Goal: Find contact information: Find contact information

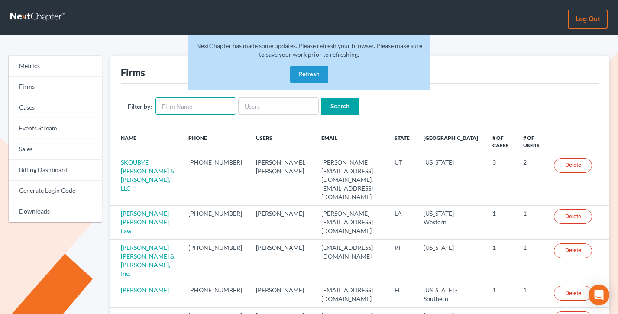
click at [183, 105] on input "text" at bounding box center [195, 105] width 81 height 17
type input "terrence santauzzi"
click at [321, 98] on input "Search" at bounding box center [340, 106] width 38 height 17
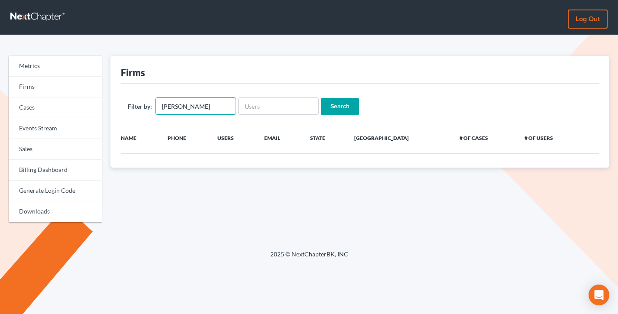
drag, startPoint x: 186, startPoint y: 106, endPoint x: 155, endPoint y: 106, distance: 31.6
click at [155, 106] on div "Filter by: terrence santauzzi" at bounding box center [182, 105] width 108 height 17
type input "santauzzi"
click at [321, 98] on input "Search" at bounding box center [340, 106] width 38 height 17
click at [187, 105] on input "santauzzi" at bounding box center [195, 105] width 81 height 17
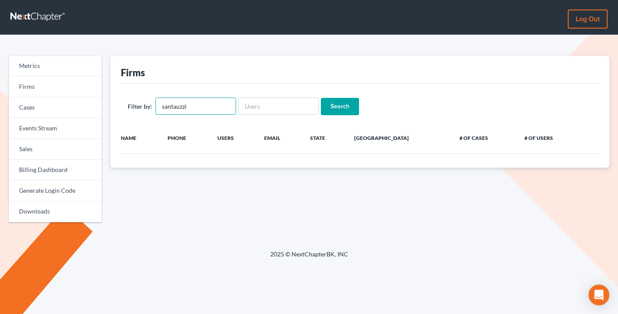
click at [187, 105] on input "santauzzi" at bounding box center [195, 105] width 81 height 17
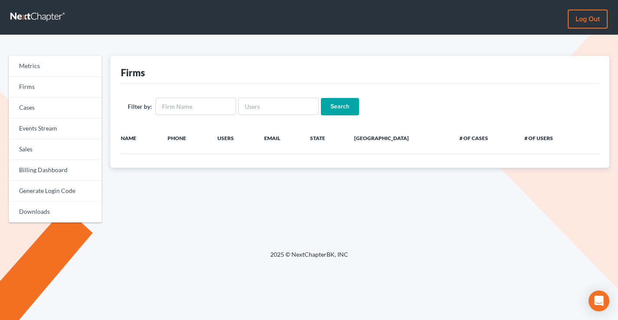
click at [186, 97] on div "Filter by: Search" at bounding box center [360, 106] width 479 height 45
click at [186, 99] on input "text" at bounding box center [195, 105] width 81 height 17
paste input "12005"
type input "12005"
click at [321, 98] on input "Search" at bounding box center [340, 106] width 38 height 17
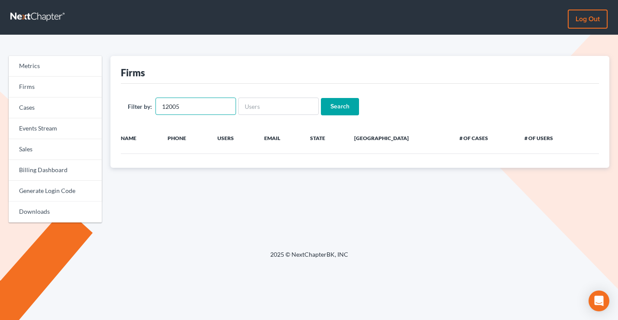
click at [196, 102] on input "12005" at bounding box center [195, 105] width 81 height 17
paste input "Fantauzzi"
type input "[PERSON_NAME]"
click at [321, 98] on input "Search" at bounding box center [340, 106] width 38 height 17
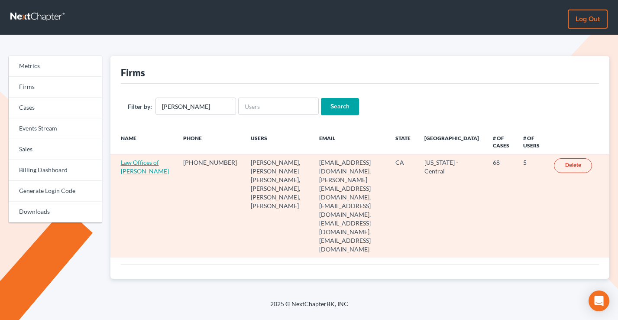
click at [130, 175] on link "Law Offices of [PERSON_NAME]" at bounding box center [145, 167] width 48 height 16
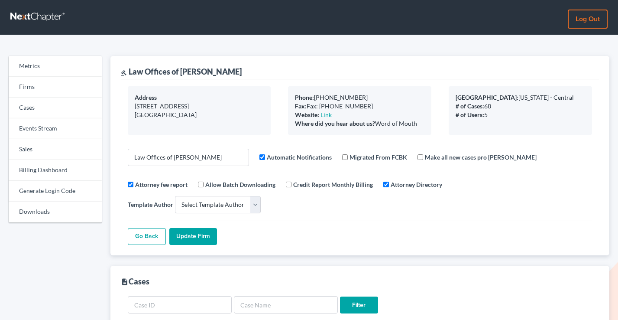
select select
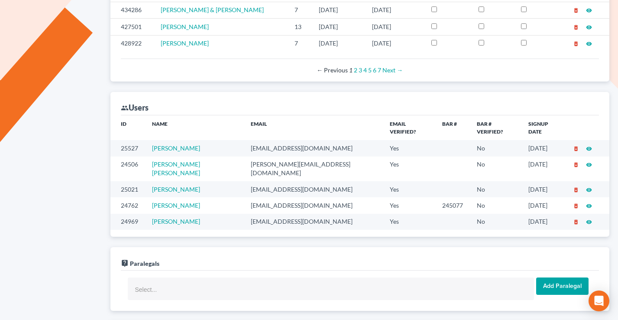
drag, startPoint x: 552, startPoint y: 141, endPoint x: 516, endPoint y: 141, distance: 36.0
click at [521, 156] on td "12/10/2024" at bounding box center [543, 168] width 45 height 25
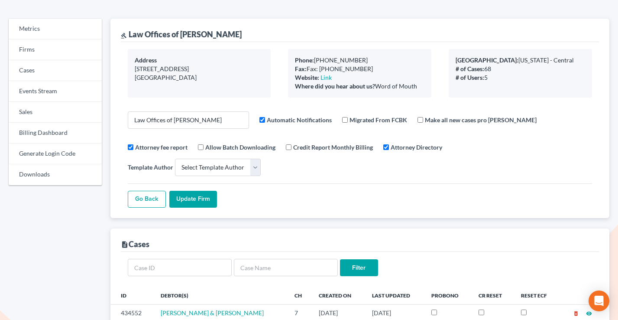
scroll to position [0, 0]
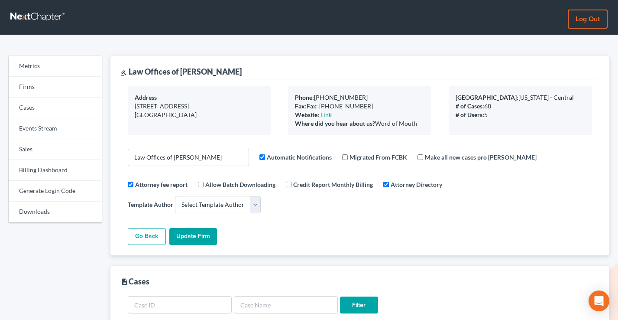
drag, startPoint x: 260, startPoint y: 74, endPoint x: 124, endPoint y: 73, distance: 136.0
click at [124, 73] on div "gavel Law Offices of Terrence Fantauzzi" at bounding box center [360, 67] width 479 height 23
copy div "el Law Offices of Terrence Fantauzzi"
click at [44, 155] on link "Sales" at bounding box center [55, 149] width 93 height 21
select select
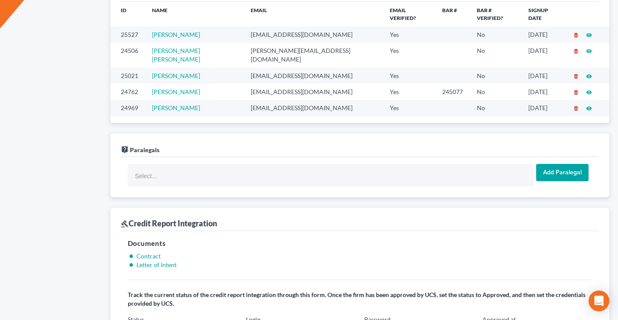
scroll to position [472, 0]
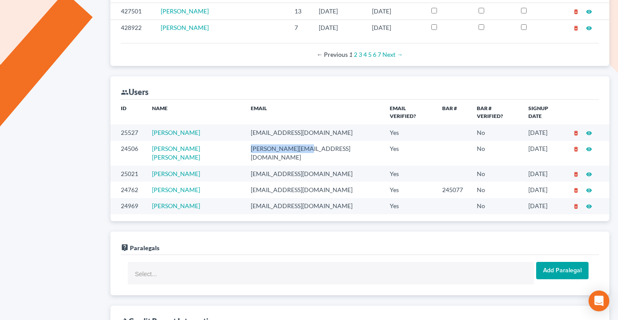
drag, startPoint x: 301, startPoint y: 122, endPoint x: 245, endPoint y: 125, distance: 56.4
click at [245, 141] on td "[PERSON_NAME][EMAIL_ADDRESS][DOMAIN_NAME]" at bounding box center [313, 153] width 139 height 25
copy td "[PERSON_NAME][EMAIL_ADDRESS][DOMAIN_NAME]"
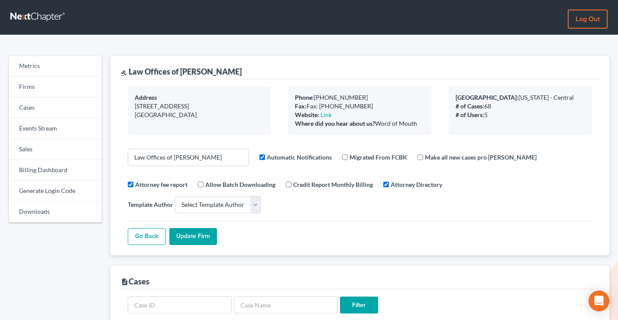
scroll to position [0, 0]
drag, startPoint x: 253, startPoint y: 70, endPoint x: 182, endPoint y: 71, distance: 70.6
click at [182, 71] on div "gavel Law Offices of Terrence Fantauzzi" at bounding box center [360, 67] width 479 height 23
copy div "Terrence Fantauzzi"
click at [30, 96] on link "Firms" at bounding box center [55, 87] width 93 height 21
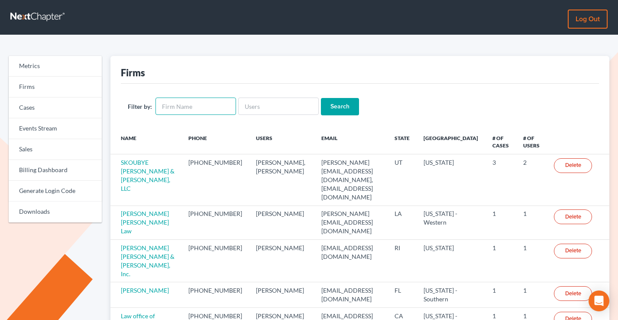
click at [206, 112] on input "text" at bounding box center [195, 105] width 81 height 17
type input "terrence"
click at [321, 98] on input "Search" at bounding box center [340, 106] width 38 height 17
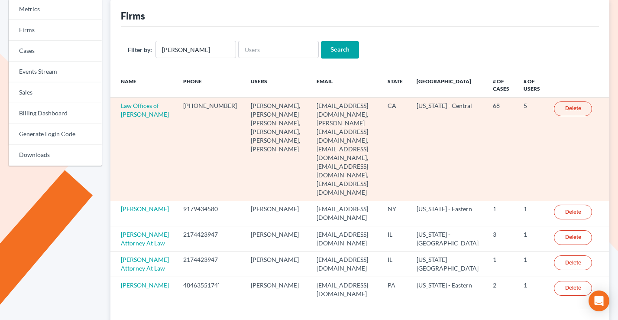
scroll to position [63, 0]
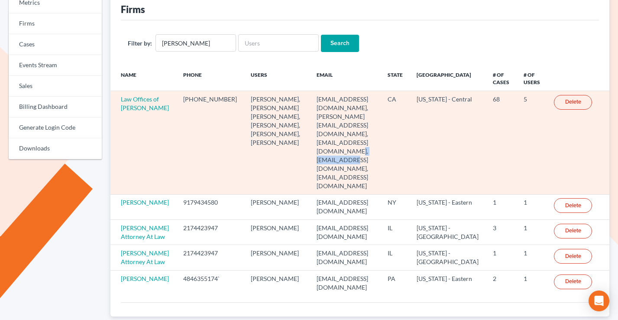
drag, startPoint x: 333, startPoint y: 126, endPoint x: 288, endPoint y: 125, distance: 45.5
click at [310, 125] on td "[EMAIL_ADDRESS][DOMAIN_NAME], [PERSON_NAME][EMAIL_ADDRESS][DOMAIN_NAME], [EMAIL…" at bounding box center [345, 142] width 71 height 103
drag, startPoint x: 359, startPoint y: 99, endPoint x: 286, endPoint y: 97, distance: 72.4
click at [310, 97] on td "legaljenngarcia@gmail.com, sarah@title11.law, legalaliriv@gmail.com, terrencefa…" at bounding box center [345, 142] width 71 height 103
copy td "legaljenngarcia@gmail.com"
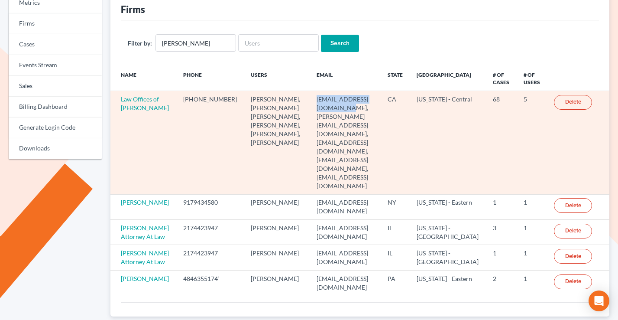
copy td "legaljenngarcia@gmail.com"
drag, startPoint x: 331, startPoint y: 124, endPoint x: 286, endPoint y: 124, distance: 45.0
click at [310, 124] on td "legaljenngarcia@gmail.com, sarah@title11.law, legalaliriv@gmail.com, terrencefa…" at bounding box center [345, 142] width 71 height 103
copy td "yen@title11.law"
drag, startPoint x: 394, startPoint y: 107, endPoint x: 339, endPoint y: 106, distance: 55.0
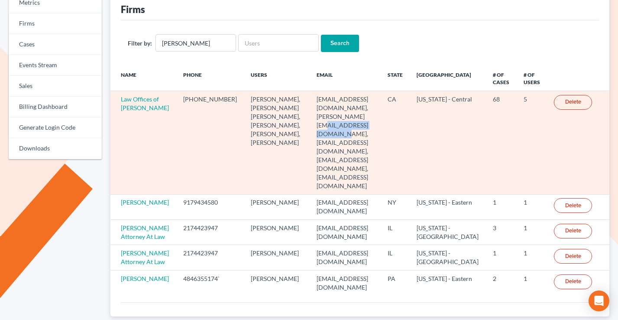
click at [339, 106] on td "legaljenngarcia@gmail.com, sarah@title11.law, legalaliriv@gmail.com, terrencefa…" at bounding box center [345, 142] width 71 height 103
copy td "legalaliriv@gmail.com"
drag, startPoint x: 335, startPoint y: 124, endPoint x: 287, endPoint y: 125, distance: 48.5
click at [310, 125] on td "legaljenngarcia@gmail.com, sarah@title11.law, legalaliriv@gmail.com, terrencefa…" at bounding box center [345, 142] width 71 height 103
copy td "yen@title11.law"
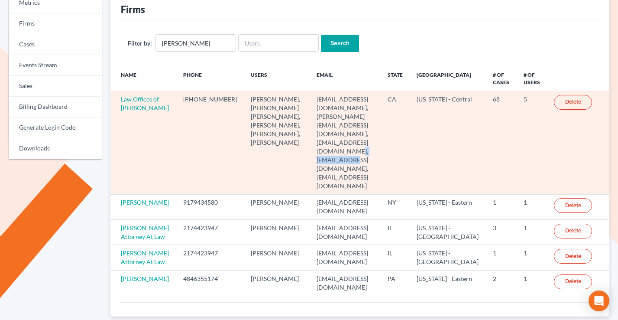
click at [353, 127] on td "legaljenngarcia@gmail.com, sarah@title11.law, legalaliriv@gmail.com, terrencefa…" at bounding box center [345, 142] width 71 height 103
click at [133, 109] on link "Law Offices of Terrence Fantauzzi" at bounding box center [145, 103] width 48 height 16
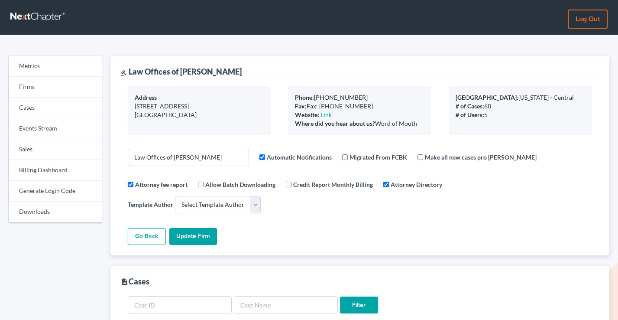
select select
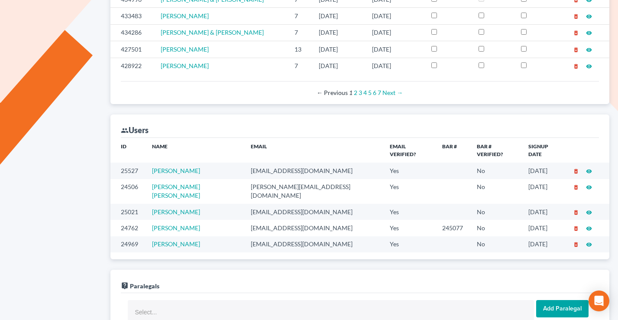
scroll to position [518, 0]
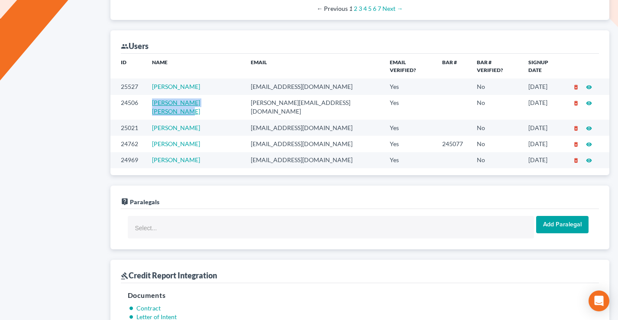
drag, startPoint x: 230, startPoint y: 79, endPoint x: 156, endPoint y: 78, distance: 74.5
click at [156, 95] on td "Sarah Paulin Vanessa Cruz" at bounding box center [194, 107] width 99 height 25
click at [269, 95] on td "sarah@title11.law" at bounding box center [313, 107] width 139 height 25
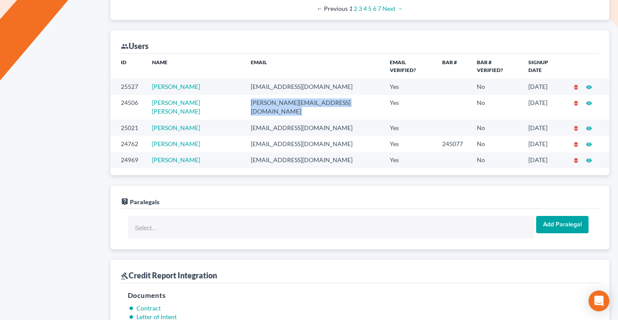
click at [269, 95] on td "sarah@title11.law" at bounding box center [313, 107] width 139 height 25
copy td "sarah@title11.law"
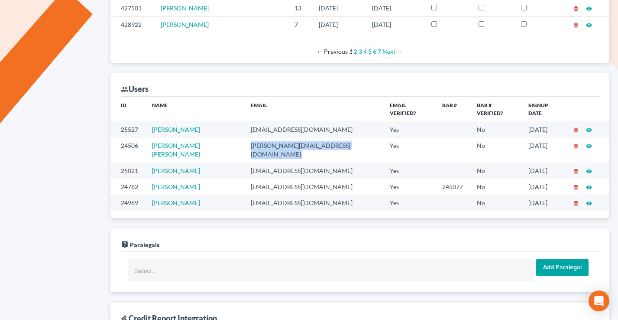
scroll to position [470, 0]
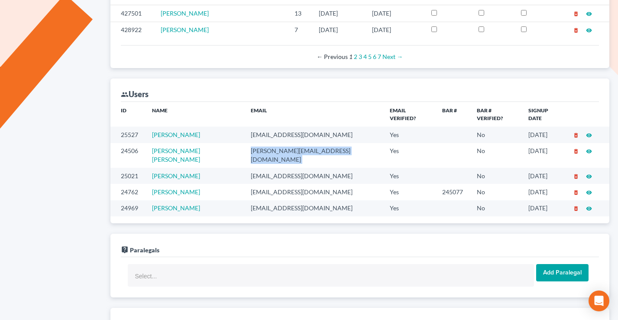
drag, startPoint x: 214, startPoint y: 159, endPoint x: 154, endPoint y: 158, distance: 59.3
click at [154, 184] on td "Terrence Fantauzzi" at bounding box center [194, 192] width 99 height 16
copy link "Terrence Fantauzzi"
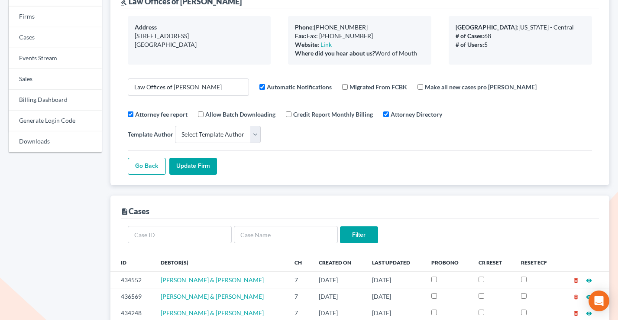
scroll to position [0, 0]
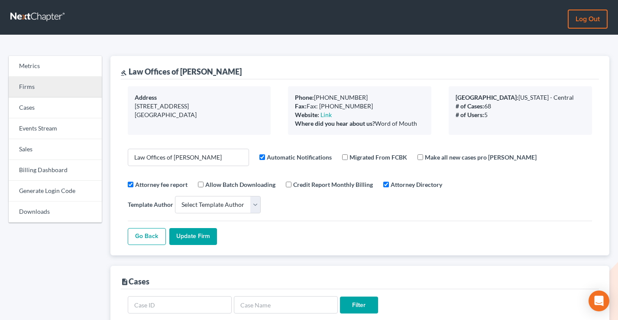
click at [52, 79] on link "Firms" at bounding box center [55, 87] width 93 height 21
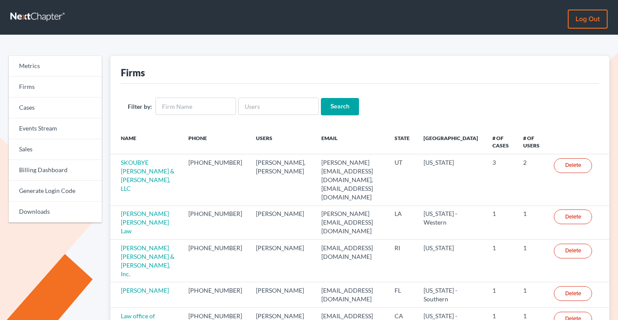
click at [192, 104] on input "text" at bounding box center [195, 105] width 81 height 17
type input "[PERSON_NAME]"
click at [321, 98] on input "Search" at bounding box center [340, 106] width 38 height 17
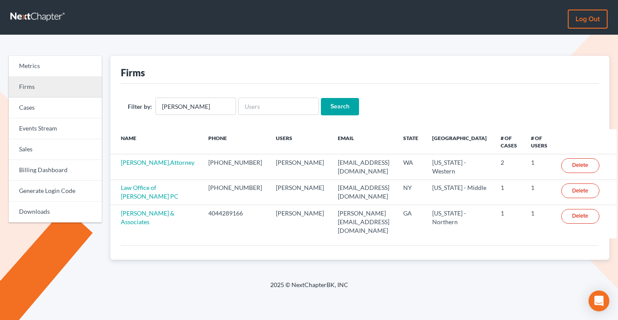
click at [54, 87] on link "Firms" at bounding box center [55, 87] width 93 height 21
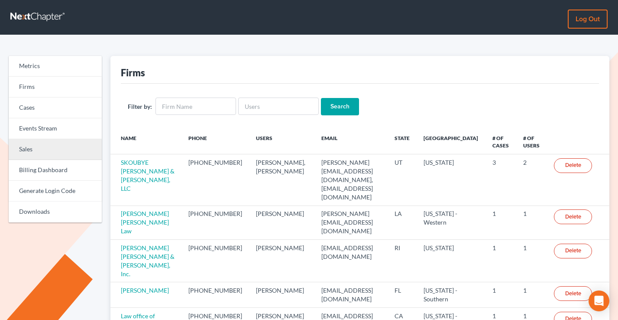
click at [53, 154] on link "Sales" at bounding box center [55, 149] width 93 height 21
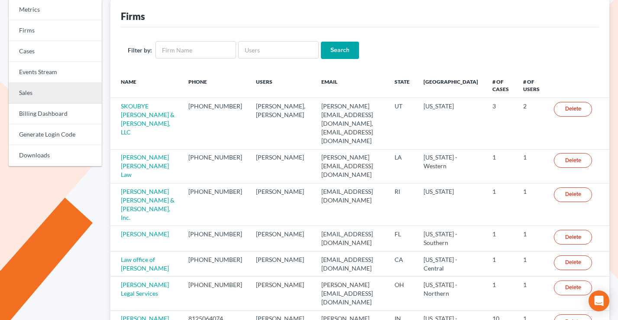
scroll to position [99, 0]
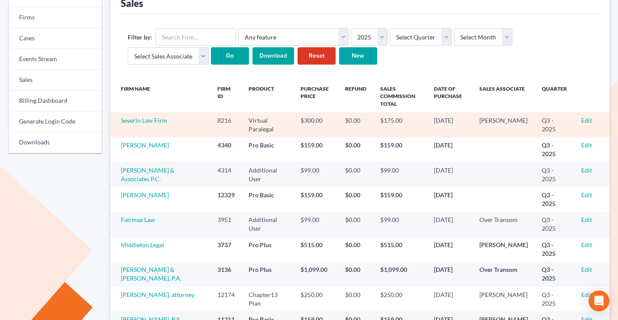
scroll to position [70, 0]
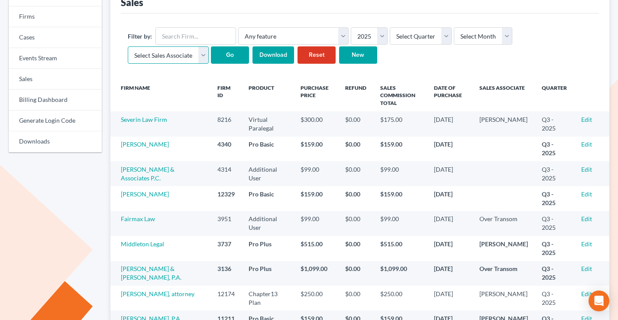
click at [147, 56] on select "Select Sales Associate [PERSON_NAME] Over Transom [PERSON_NAME]" at bounding box center [168, 54] width 81 height 17
select select "7676"
click at [128, 46] on select "Select Sales Associate [PERSON_NAME] Over Transom [PERSON_NAME]" at bounding box center [168, 54] width 81 height 17
click at [477, 34] on select "Select Month January February March April May June July August September Octobe…" at bounding box center [483, 35] width 58 height 17
click at [476, 35] on select "Select Month January February March April May June July August September Octobe…" at bounding box center [483, 35] width 58 height 17
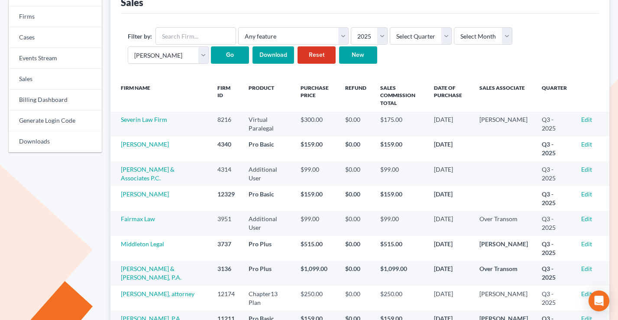
click at [473, 45] on form "Filter by: Any feature Additional User Chapter13 Plan Client Portal Doc Creator…" at bounding box center [360, 46] width 465 height 38
click at [475, 37] on select "Select Month January February March April May June July August September Octobe…" at bounding box center [483, 35] width 58 height 17
select select "9"
click at [454, 27] on select "Select Month January February March April May June July August September Octobe…" at bounding box center [483, 35] width 58 height 17
click at [230, 58] on input "Go" at bounding box center [230, 54] width 38 height 17
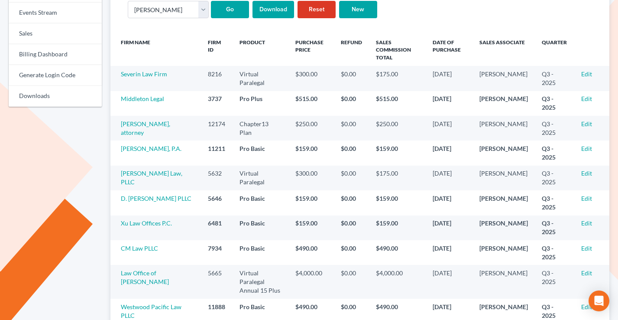
scroll to position [114, 0]
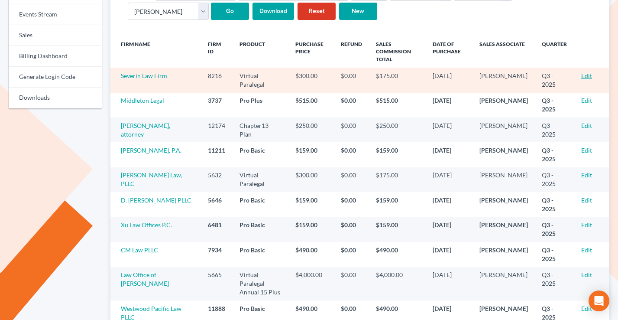
click at [584, 75] on link "Edit" at bounding box center [586, 75] width 11 height 7
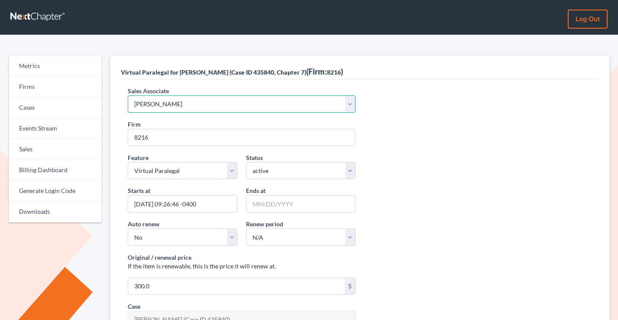
click at [220, 105] on select "Select Sales Associate Alex Seymour Over Transom Tim Shadoan" at bounding box center [242, 103] width 228 height 17
select select "10275"
click at [128, 95] on select "Select Sales Associate Alex Seymour Over Transom Tim Shadoan" at bounding box center [242, 103] width 228 height 17
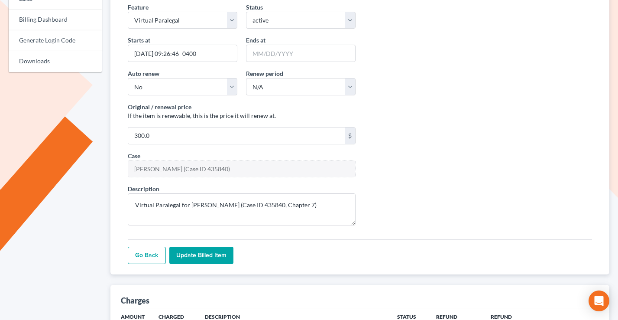
click at [188, 258] on input "Update Billed item" at bounding box center [201, 254] width 64 height 17
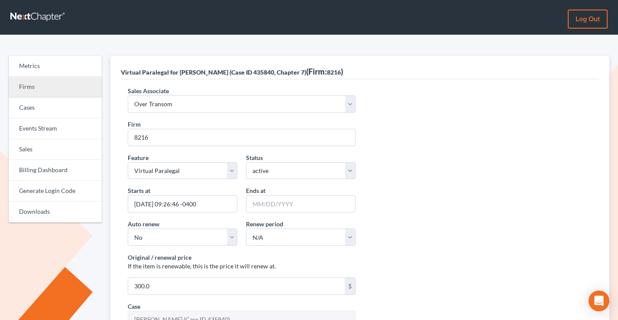
click at [50, 83] on link "Firms" at bounding box center [55, 87] width 93 height 21
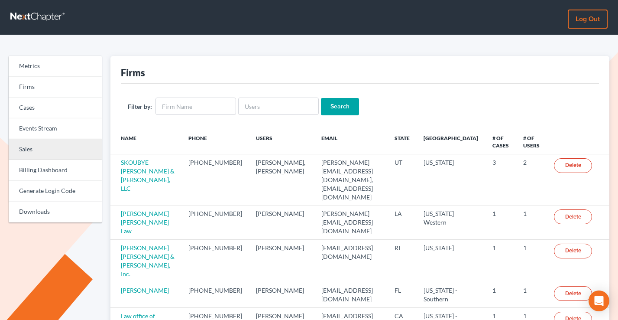
click at [31, 147] on link "Sales" at bounding box center [55, 149] width 93 height 21
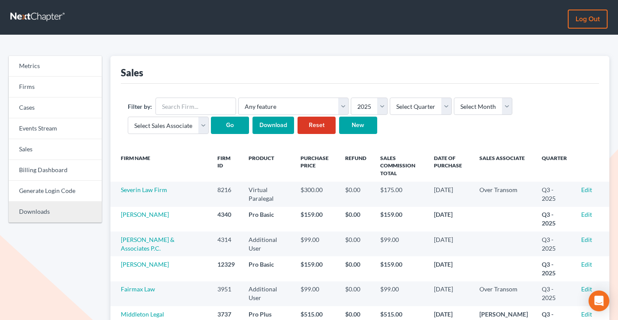
click at [37, 216] on link "Downloads" at bounding box center [55, 211] width 93 height 21
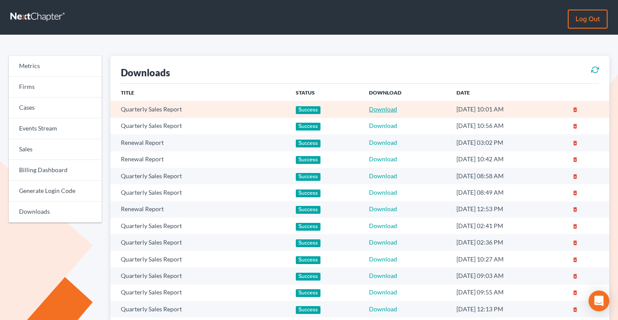
click at [375, 109] on link "Download" at bounding box center [383, 108] width 28 height 7
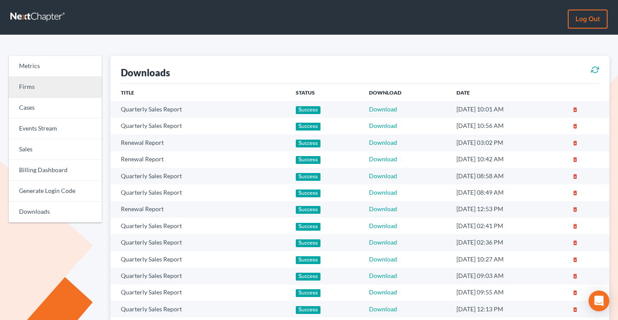
click at [38, 91] on link "Firms" at bounding box center [55, 87] width 93 height 21
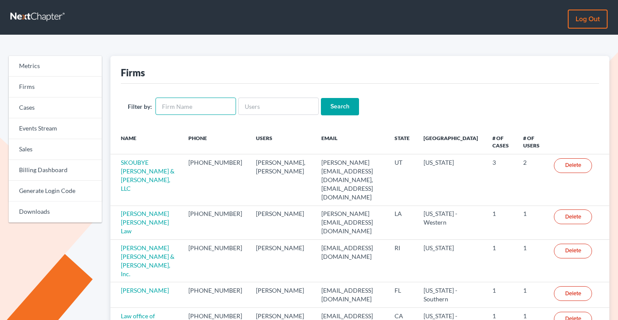
click at [162, 102] on input "text" at bounding box center [195, 105] width 81 height 17
type input "ogden"
click at [321, 98] on input "Search" at bounding box center [340, 106] width 38 height 17
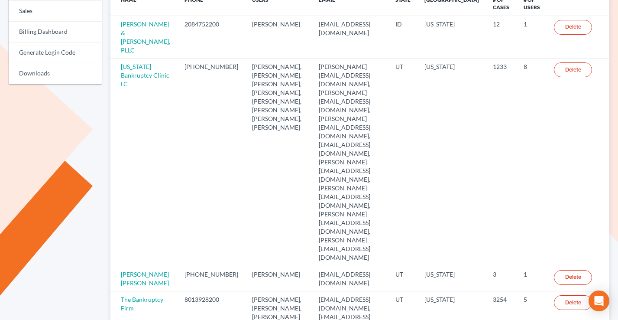
scroll to position [230, 0]
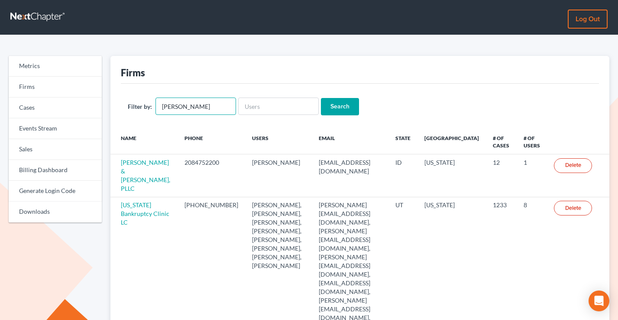
click at [213, 104] on input "[PERSON_NAME]" at bounding box center [195, 105] width 81 height 17
paste input "[EMAIL_ADDRESS][DOMAIN_NAME]"
type input "[EMAIL_ADDRESS][DOMAIN_NAME]"
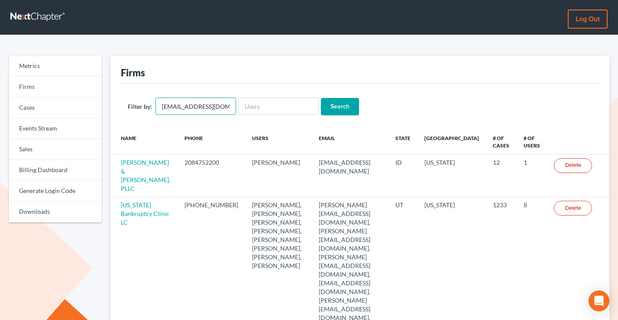
click at [213, 104] on input "[EMAIL_ADDRESS][DOMAIN_NAME]" at bounding box center [195, 105] width 81 height 17
type input "`"
paste input "[EMAIL_ADDRESS][DOMAIN_NAME]"
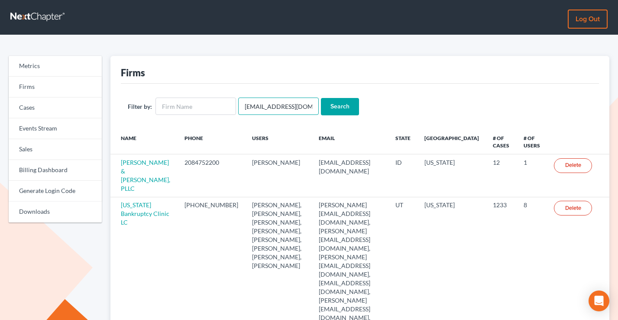
type input "[EMAIL_ADDRESS][DOMAIN_NAME]"
click at [321, 98] on input "Search" at bounding box center [340, 106] width 38 height 17
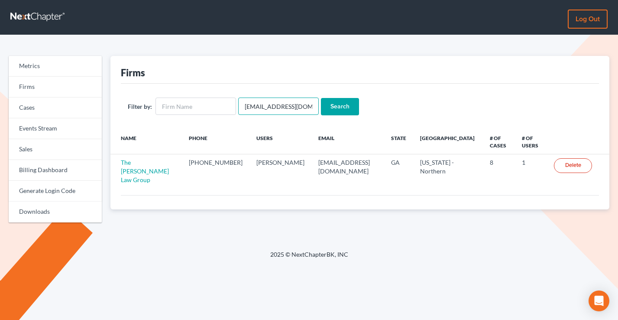
click at [269, 109] on input "[EMAIL_ADDRESS][DOMAIN_NAME]" at bounding box center [278, 105] width 81 height 17
paste input "[EMAIL_ADDRESS]"
type input "[EMAIL_ADDRESS][DOMAIN_NAME]"
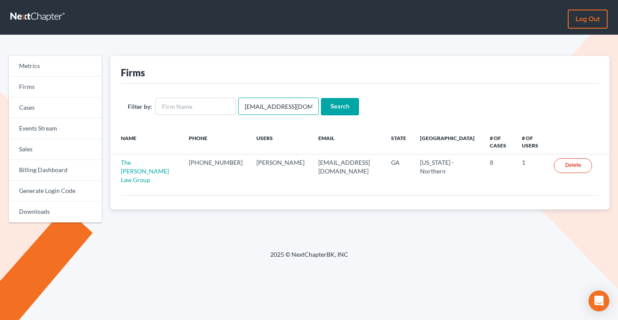
click at [321, 98] on input "Search" at bounding box center [340, 106] width 38 height 17
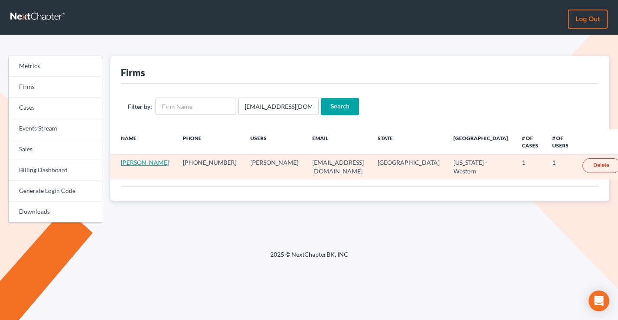
click at [155, 159] on link "[PERSON_NAME]" at bounding box center [145, 162] width 48 height 7
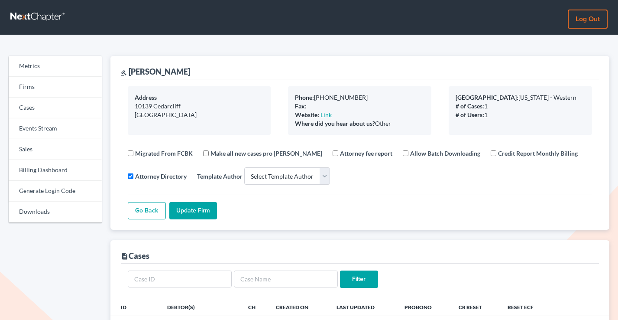
select select
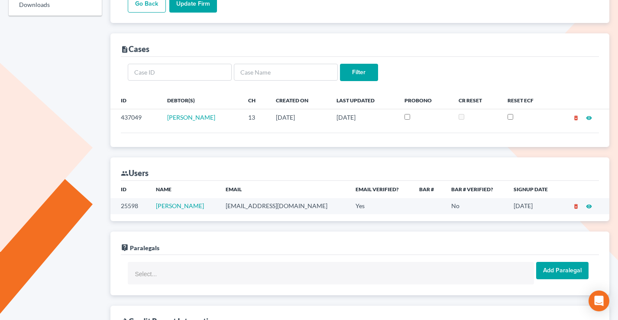
scroll to position [270, 0]
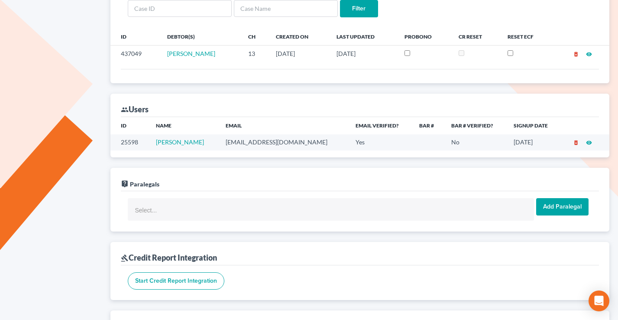
click at [272, 143] on td "[EMAIL_ADDRESS][DOMAIN_NAME]" at bounding box center [284, 142] width 130 height 16
copy td "[EMAIL_ADDRESS][DOMAIN_NAME]"
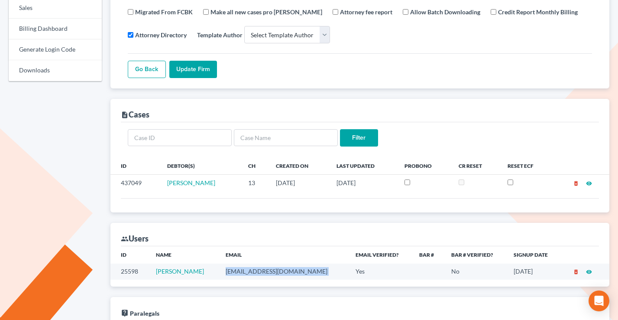
scroll to position [0, 0]
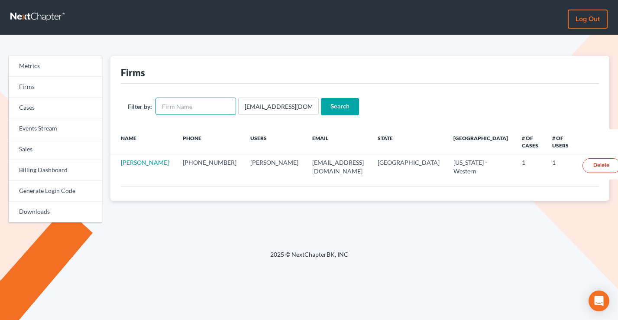
click at [207, 102] on input "text" at bounding box center [195, 105] width 81 height 17
type input "[PERSON_NAME]"
click at [285, 99] on input "[EMAIL_ADDRESS][DOMAIN_NAME]" at bounding box center [278, 105] width 81 height 17
click at [285, 99] on input "easysatellite@yahoo.com" at bounding box center [278, 105] width 81 height 17
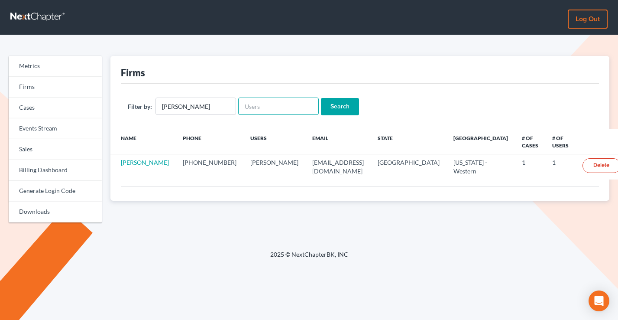
click at [321, 98] on input "Search" at bounding box center [340, 106] width 38 height 17
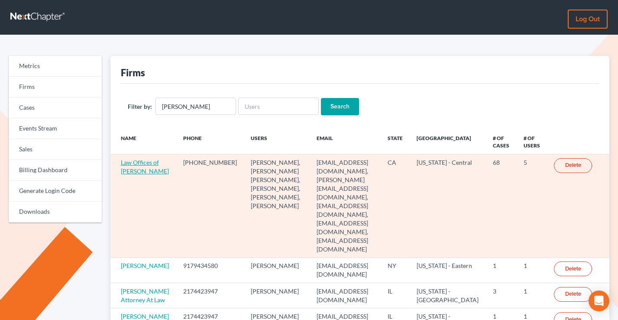
click at [137, 175] on link "Law Offices of [PERSON_NAME]" at bounding box center [145, 167] width 48 height 16
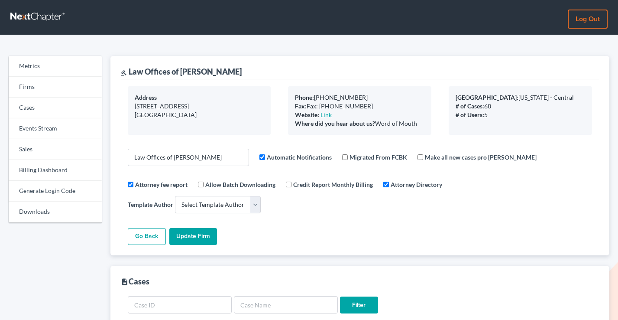
select select
drag, startPoint x: 263, startPoint y: 68, endPoint x: 129, endPoint y: 72, distance: 133.9
click at [129, 72] on div "gavel Law Offices of [PERSON_NAME]" at bounding box center [360, 67] width 479 height 23
copy div "Law Offices of [PERSON_NAME]"
click at [48, 92] on link "Firms" at bounding box center [55, 87] width 93 height 21
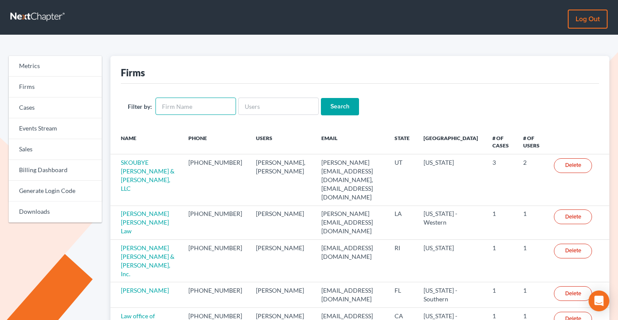
click at [198, 110] on input "text" at bounding box center [195, 105] width 81 height 17
paste input "Bonnie Marino-Blair, Attorney"
type input "Bonnie Marino-Blair, Attorney"
click at [321, 98] on input "Search" at bounding box center [340, 106] width 38 height 17
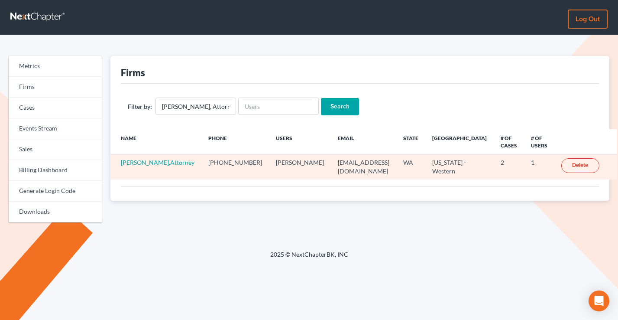
drag, startPoint x: 163, startPoint y: 172, endPoint x: 117, endPoint y: 162, distance: 47.0
click at [117, 162] on td "[PERSON_NAME],Attorney" at bounding box center [155, 166] width 91 height 25
copy link "[PERSON_NAME],Attorney"
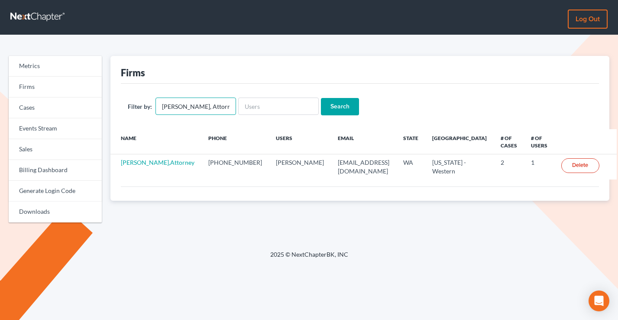
click at [204, 110] on input "[PERSON_NAME], Attorney" at bounding box center [195, 105] width 81 height 17
type input "e"
type input "[PERSON_NAME]"
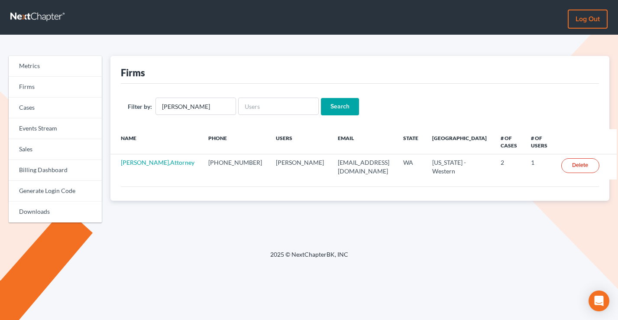
click at [336, 106] on input "Search" at bounding box center [340, 106] width 38 height 17
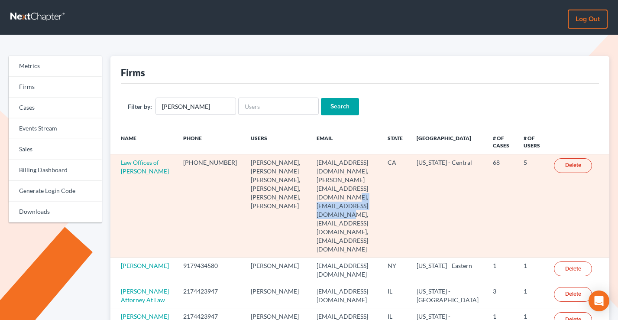
drag, startPoint x: 372, startPoint y: 180, endPoint x: 287, endPoint y: 182, distance: 84.9
click at [310, 182] on td "[EMAIL_ADDRESS][DOMAIN_NAME], [PERSON_NAME][EMAIL_ADDRESS][DOMAIN_NAME], [EMAIL…" at bounding box center [345, 205] width 71 height 103
copy td "[EMAIL_ADDRESS][DOMAIN_NAME]"
